Goal: Task Accomplishment & Management: Complete application form

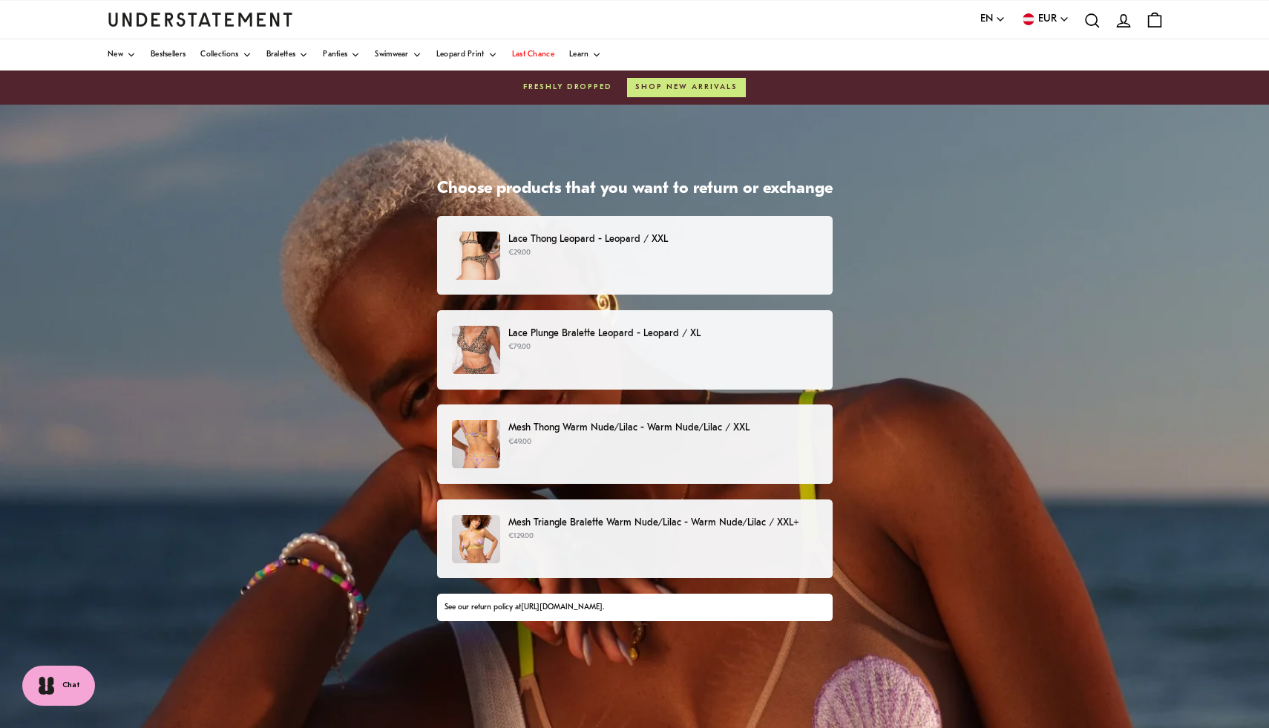
click at [606, 360] on div "Lace Plunge Bralette Leopard - Leopard / XL €79.00" at bounding box center [634, 350] width 364 height 48
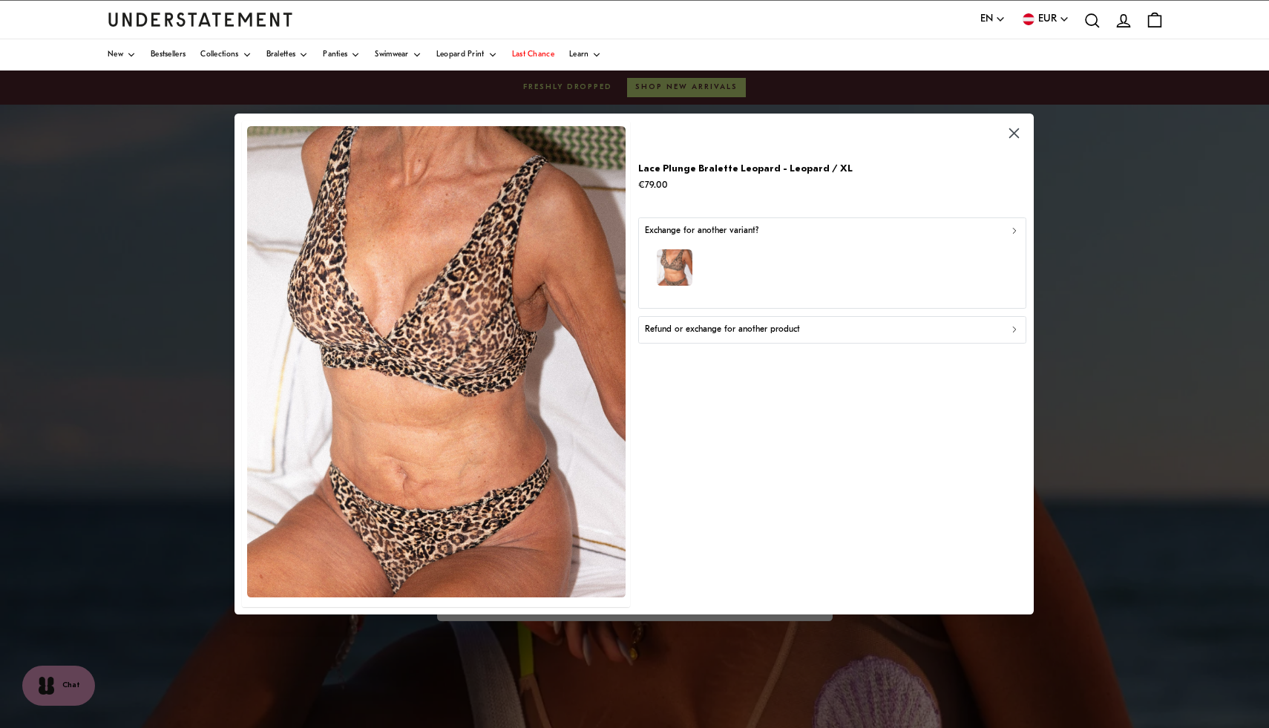
click at [695, 332] on p "Refund or exchange for another product" at bounding box center [722, 330] width 155 height 14
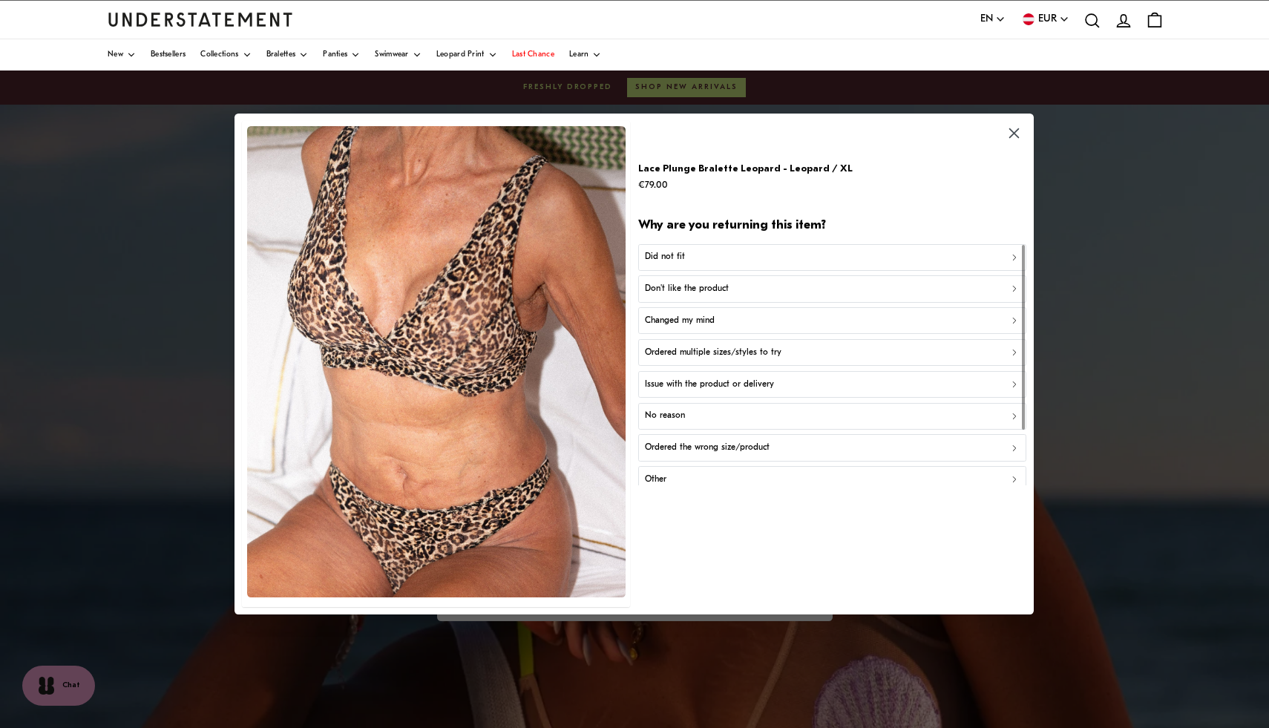
click at [724, 252] on div "Did not fit" at bounding box center [832, 257] width 375 height 14
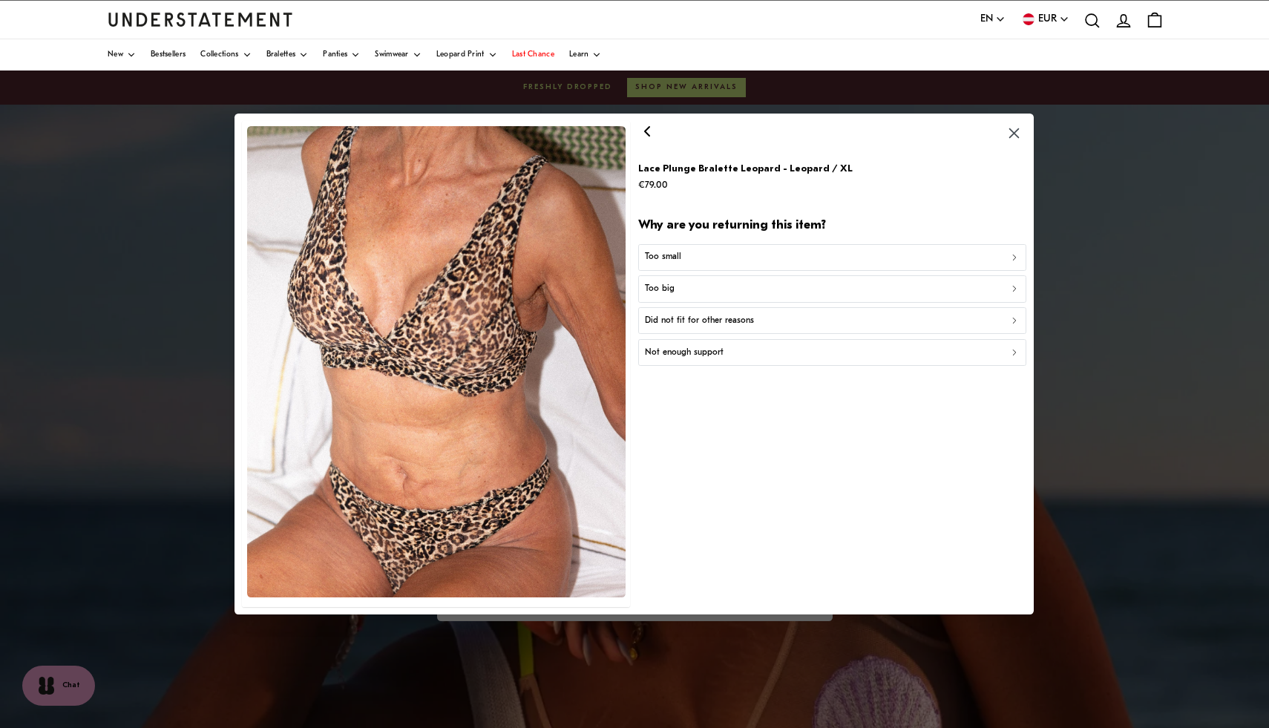
click at [703, 258] on div "Too small" at bounding box center [832, 257] width 375 height 14
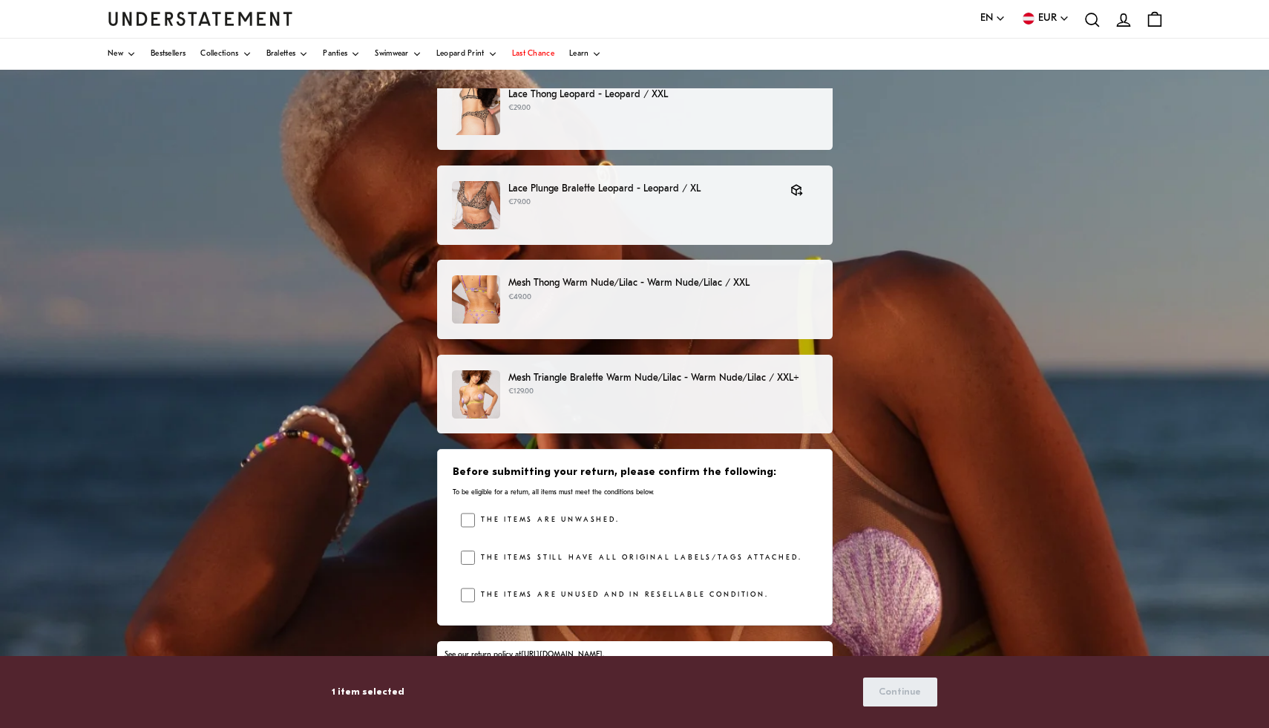
scroll to position [163, 0]
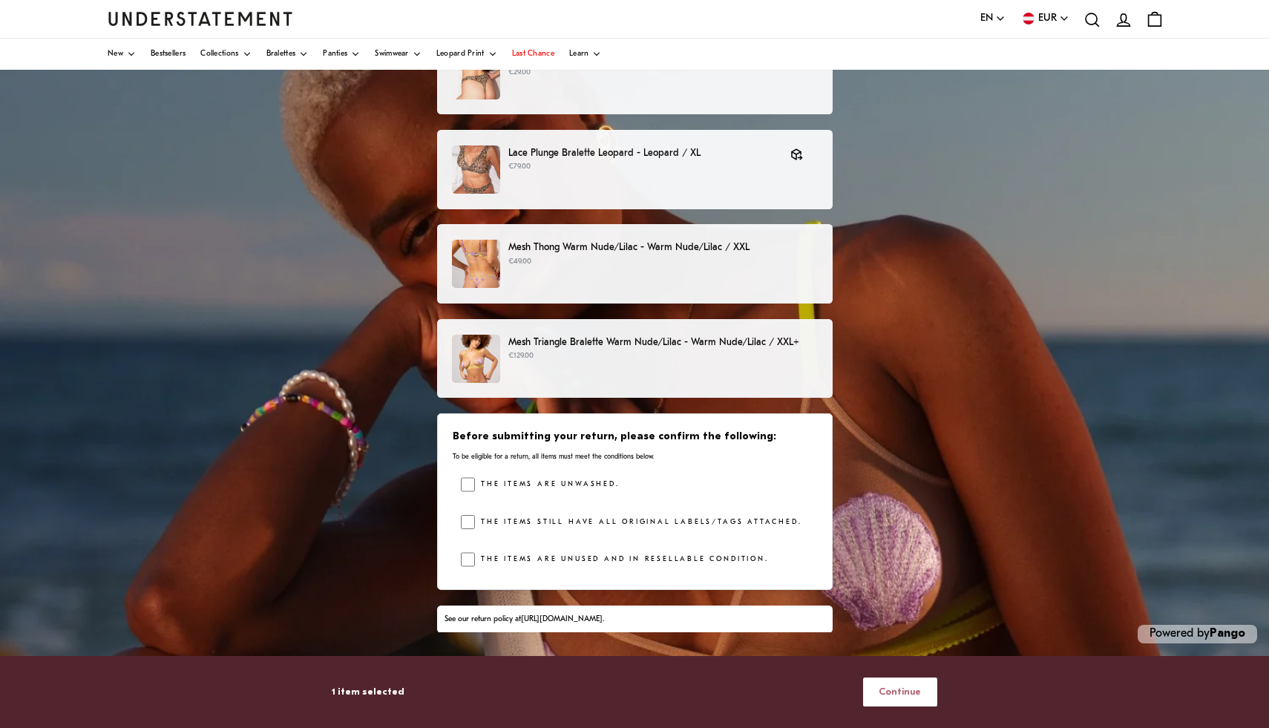
click at [913, 697] on span "Continue" at bounding box center [900, 691] width 42 height 27
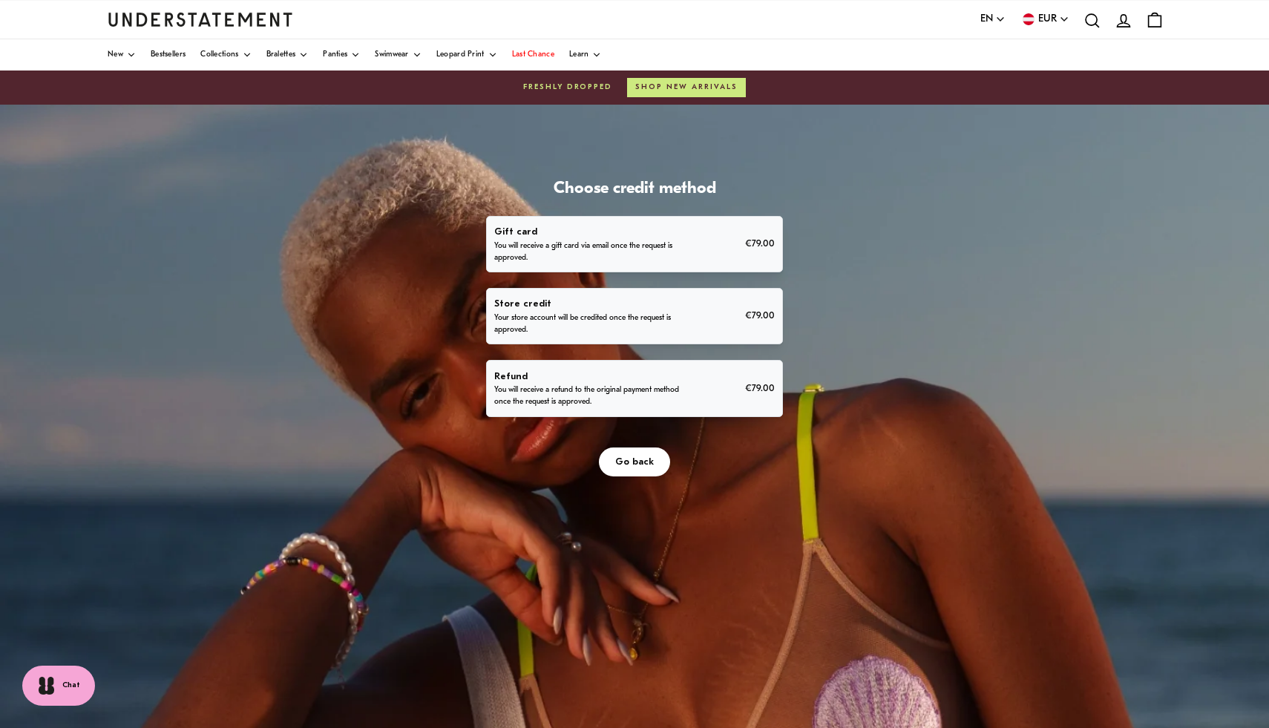
click at [717, 390] on div "Refund You will receive a refund to the original payment method once the reques…" at bounding box center [634, 389] width 280 height 40
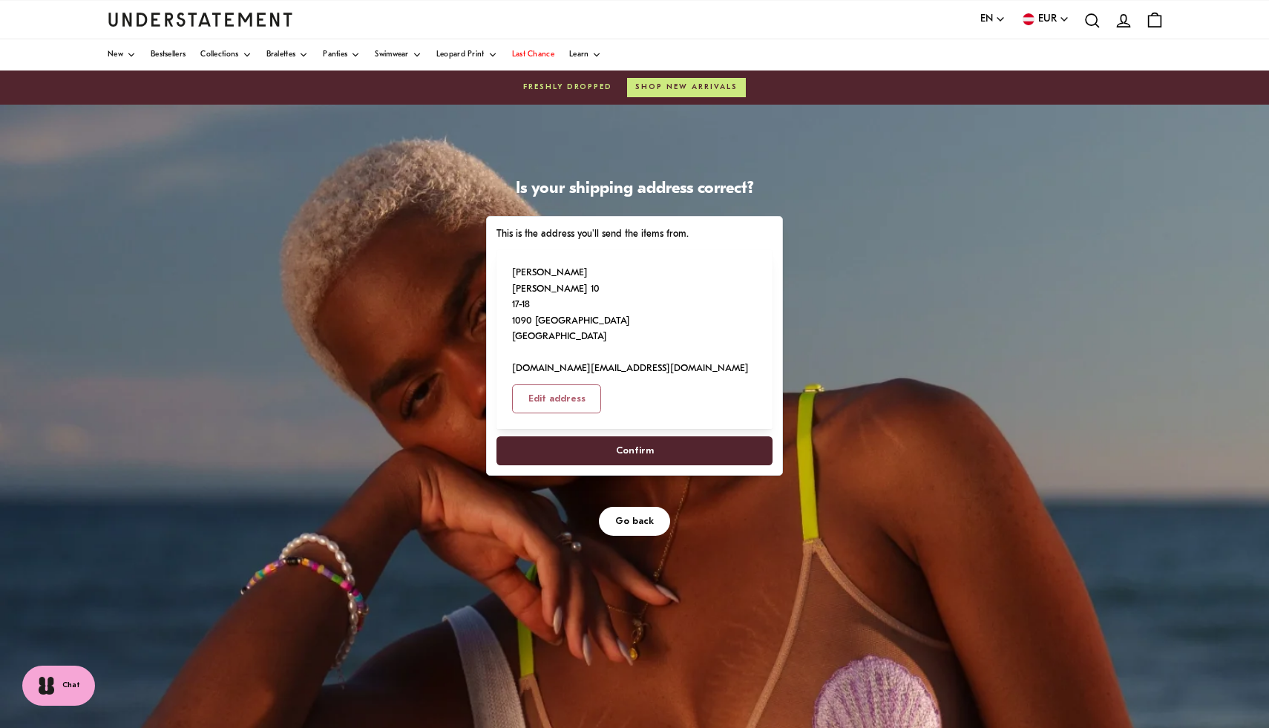
click at [640, 437] on span "Confirm" at bounding box center [635, 450] width 38 height 27
select select "**"
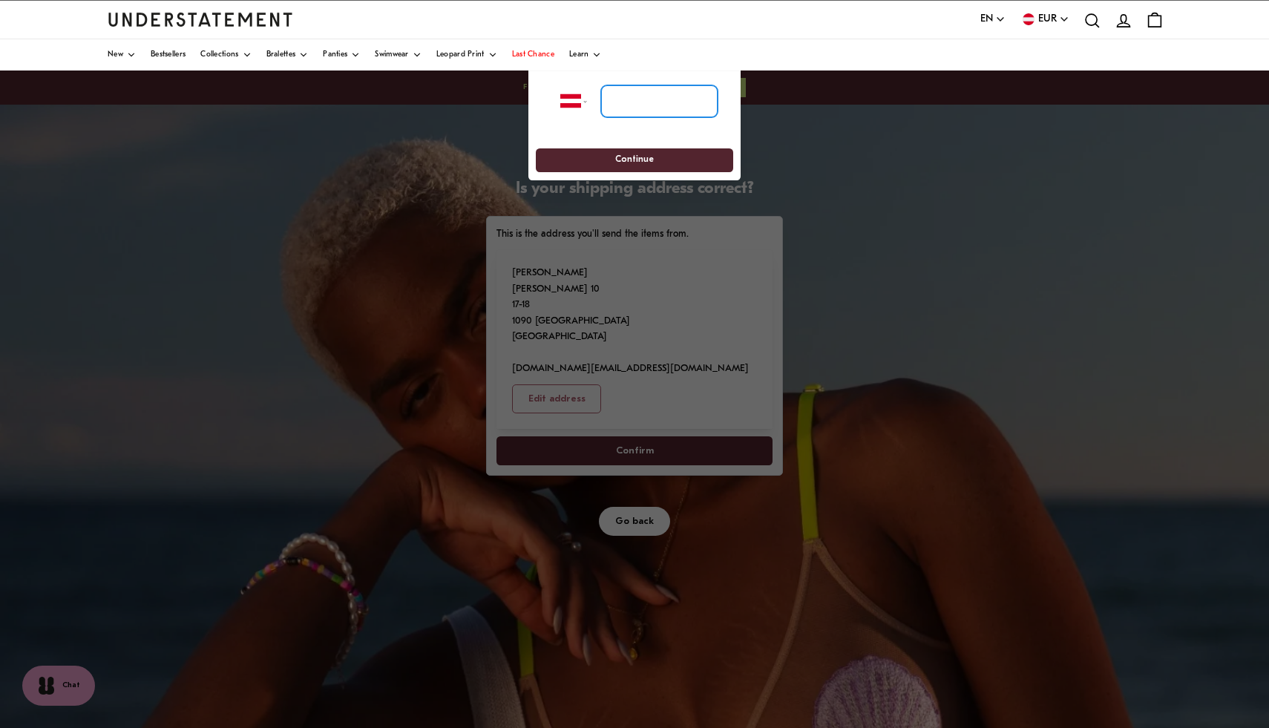
click at [634, 101] on input "tel" at bounding box center [659, 101] width 117 height 33
type input "**********"
click at [650, 154] on span "Continue" at bounding box center [634, 160] width 39 height 23
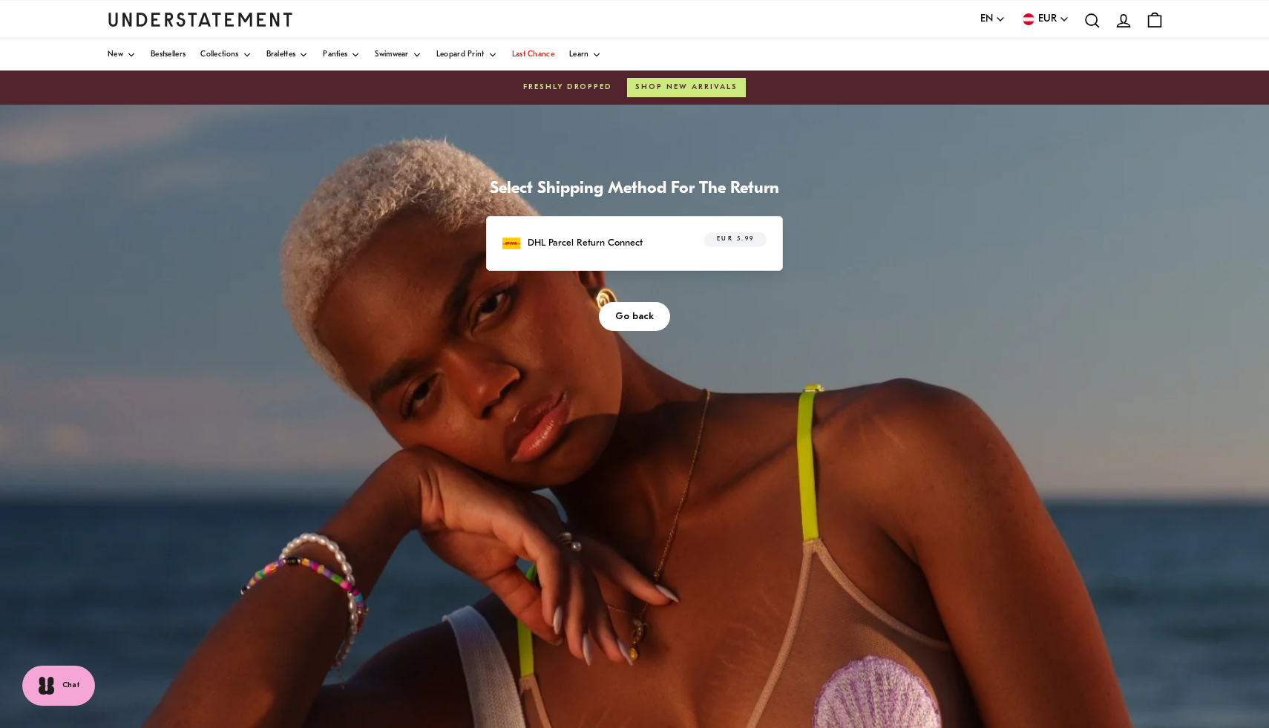
click at [667, 237] on div "DHL Parcel Return Connect EUR 5.99" at bounding box center [634, 243] width 264 height 23
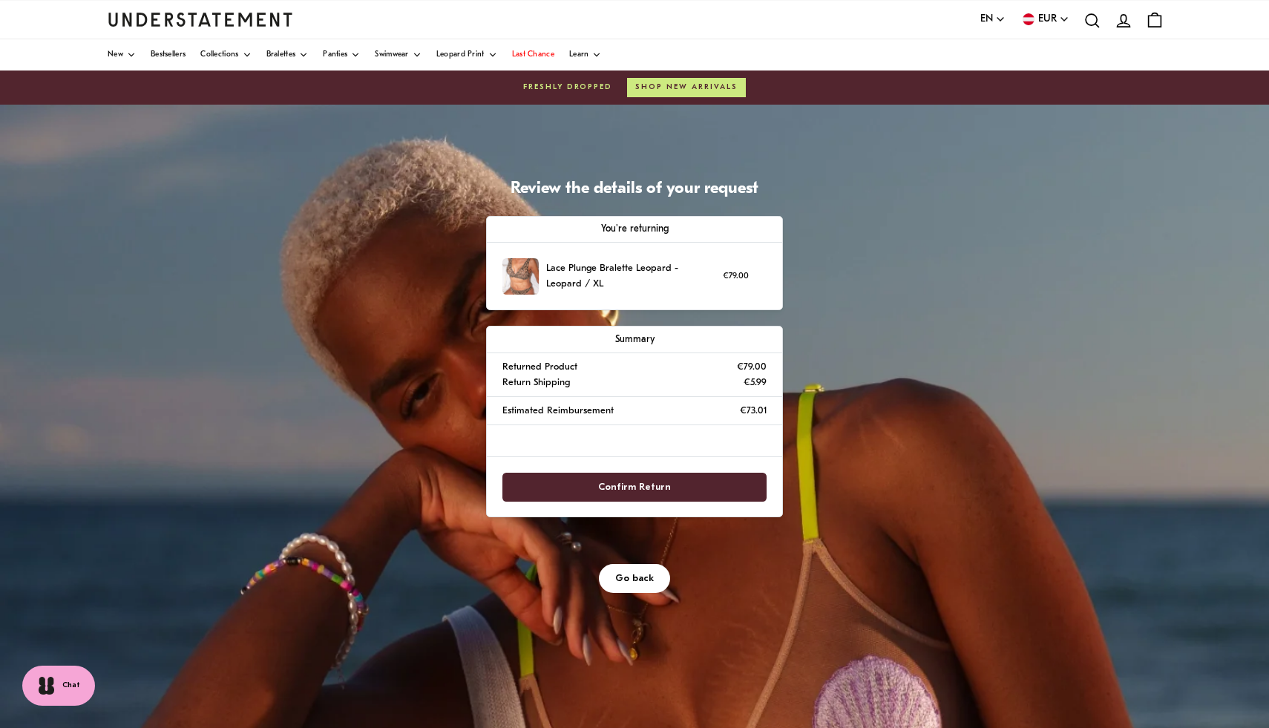
click at [627, 487] on span "Confirm Return" at bounding box center [634, 486] width 73 height 27
